Goal: Check status: Check status

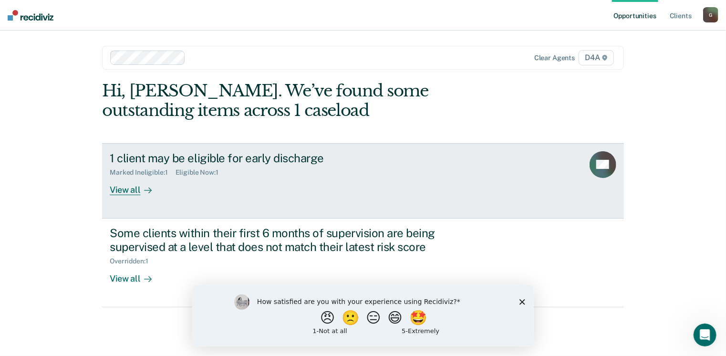
click at [128, 190] on div "View all" at bounding box center [136, 186] width 53 height 19
